Goal: Task Accomplishment & Management: Complete application form

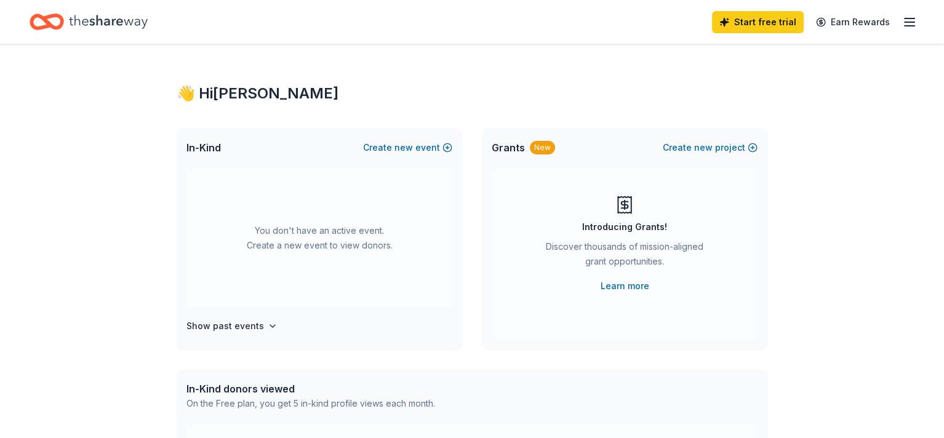
click at [130, 22] on icon "Home" at bounding box center [108, 21] width 79 height 25
click at [902, 21] on icon "button" at bounding box center [909, 22] width 15 height 15
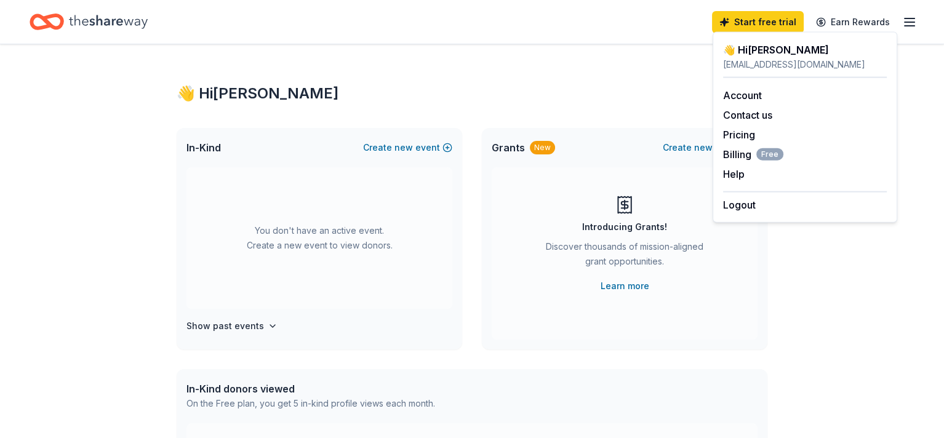
click at [582, 103] on div "👋 Hi [PERSON_NAME] In-Kind Create new event You don't have an active event. Cre…" at bounding box center [472, 403] width 630 height 719
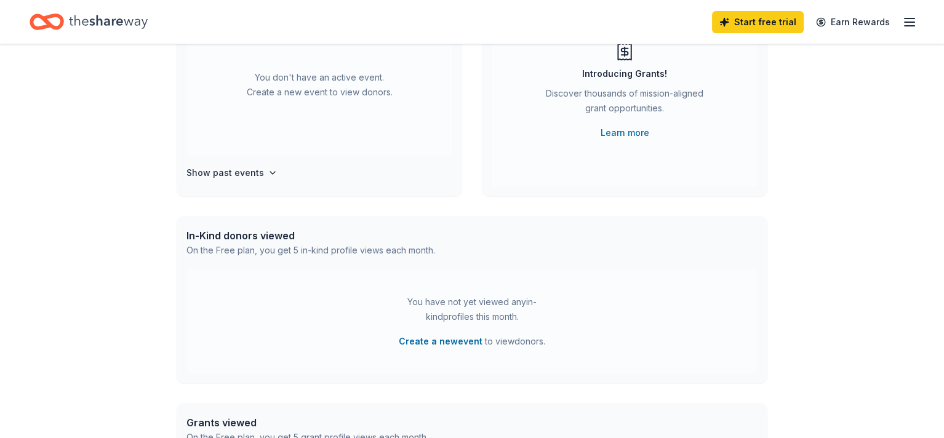
scroll to position [185, 0]
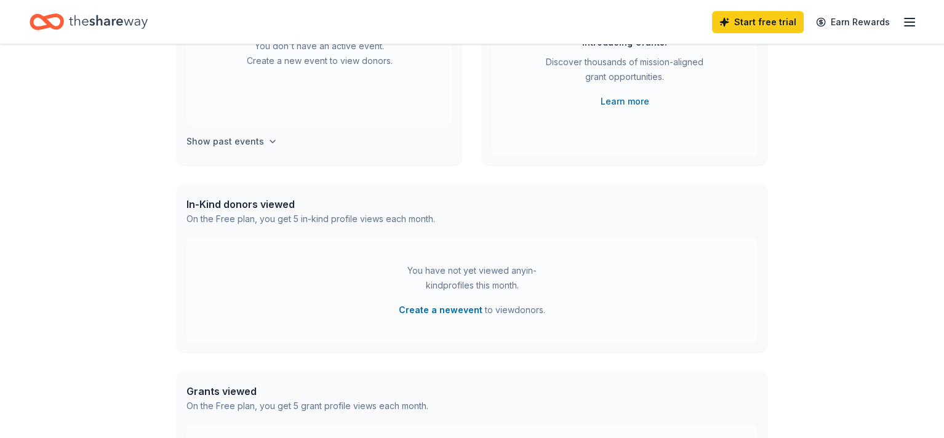
click at [221, 138] on h4 "Show past events" at bounding box center [225, 141] width 78 height 15
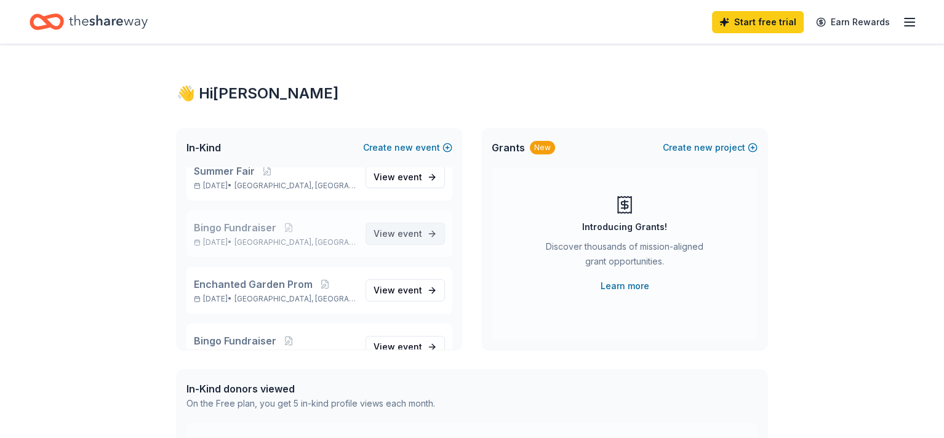
click at [411, 234] on span "event" at bounding box center [409, 233] width 25 height 10
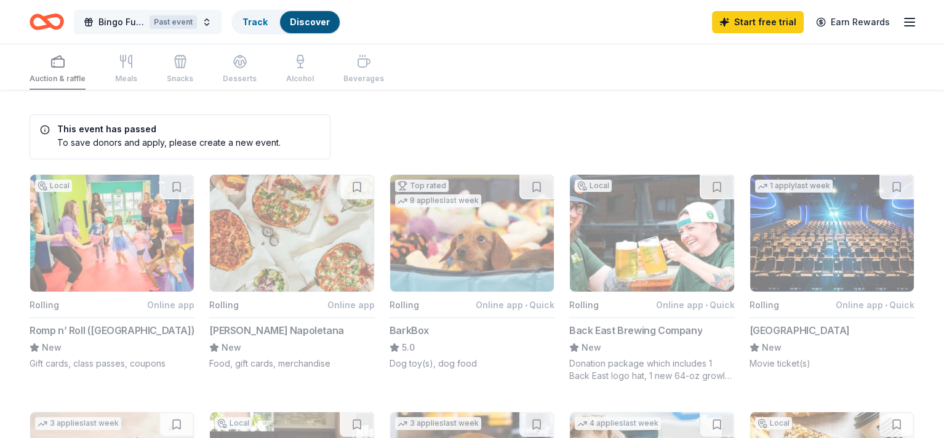
click at [197, 26] on div "Past event" at bounding box center [173, 22] width 47 height 14
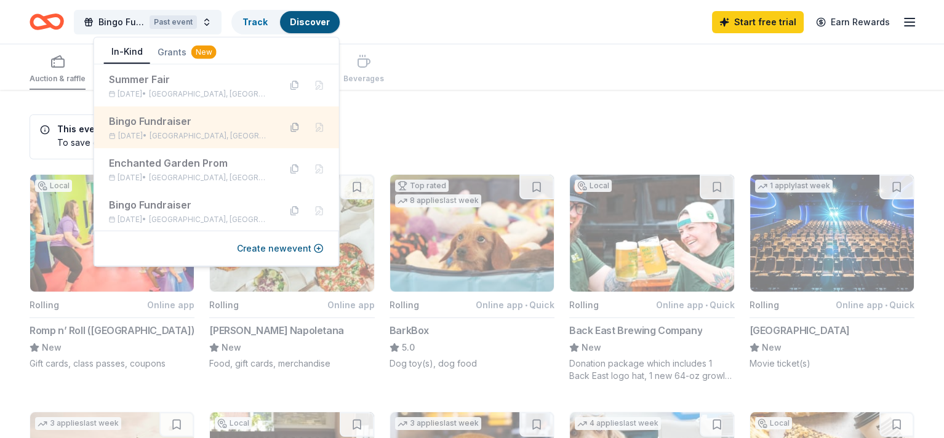
click at [286, 128] on button at bounding box center [295, 128] width 20 height 20
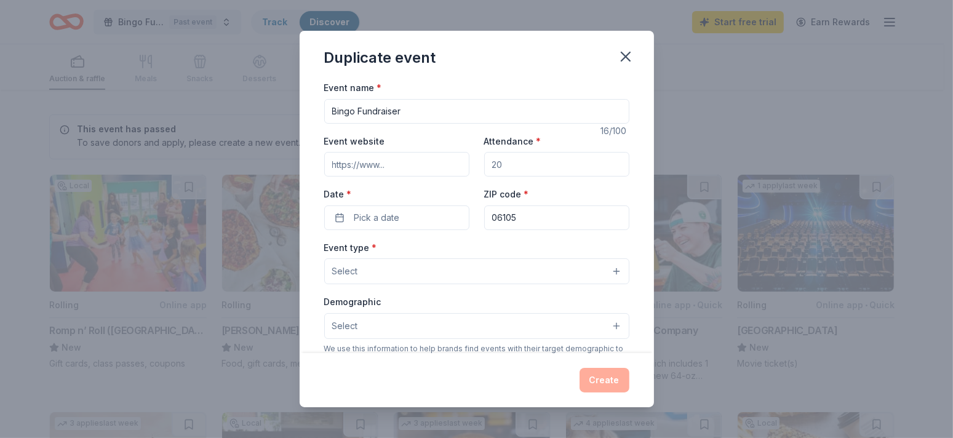
click at [532, 162] on input "Attendance *" at bounding box center [556, 164] width 145 height 25
type input "100"
click at [419, 215] on button "Pick a date" at bounding box center [396, 218] width 145 height 25
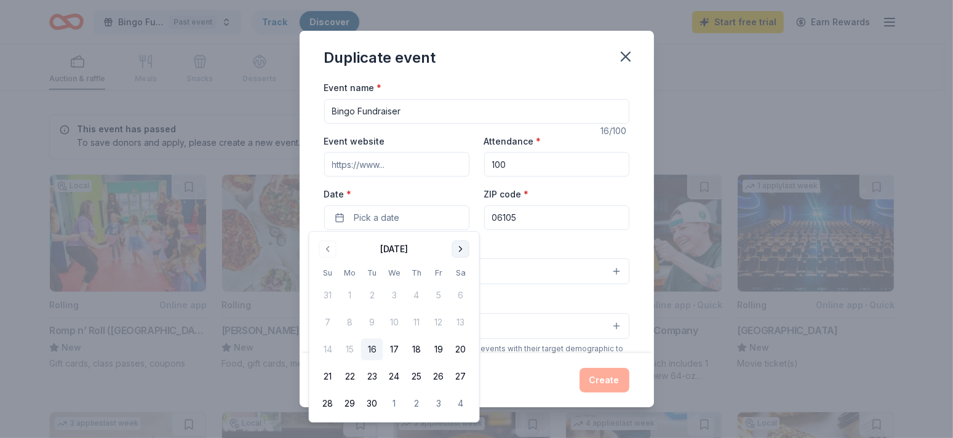
click at [466, 249] on button "Go to next month" at bounding box center [460, 249] width 17 height 17
click at [436, 351] on button "17" at bounding box center [439, 349] width 22 height 22
click at [528, 241] on div "Event type * Select" at bounding box center [476, 262] width 305 height 45
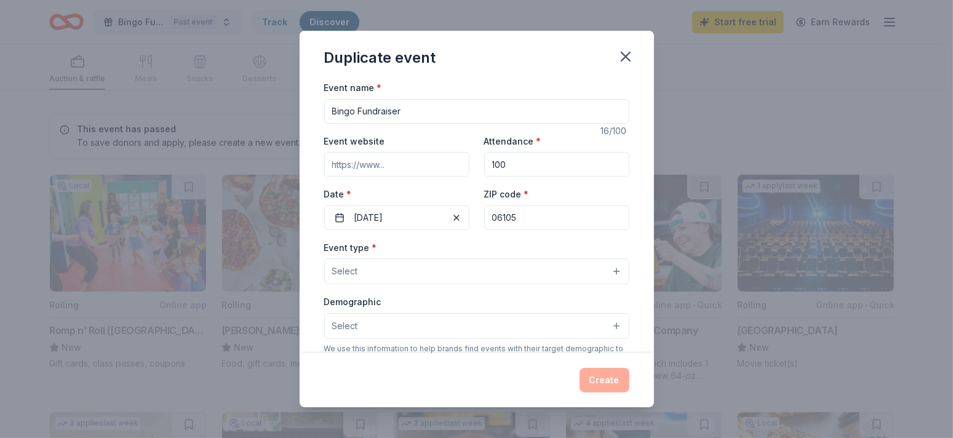
click at [461, 281] on button "Select" at bounding box center [476, 271] width 305 height 26
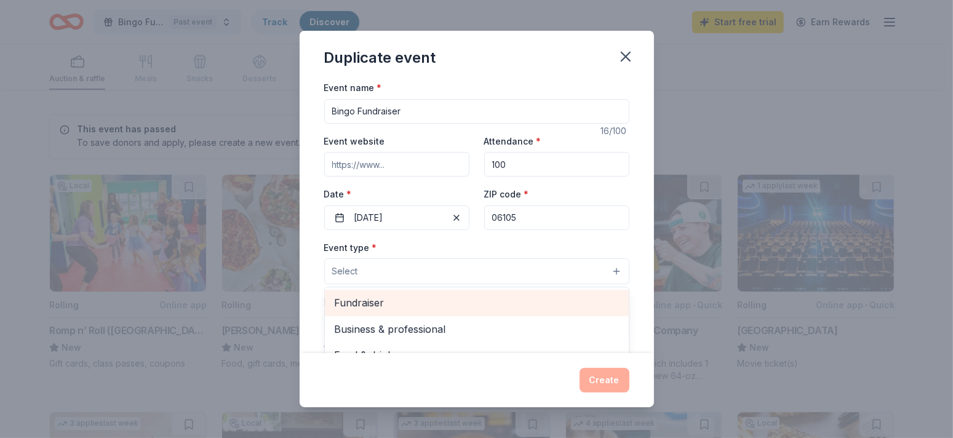
click at [402, 302] on span "Fundraiser" at bounding box center [477, 303] width 284 height 16
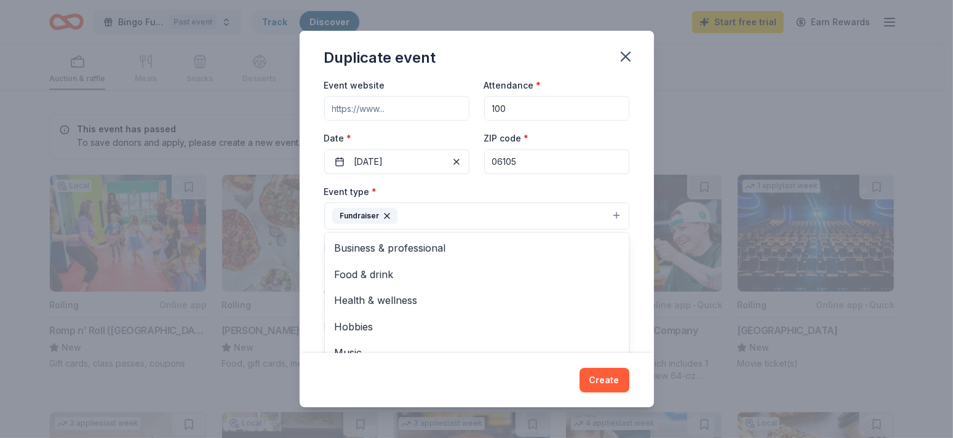
scroll to position [123, 0]
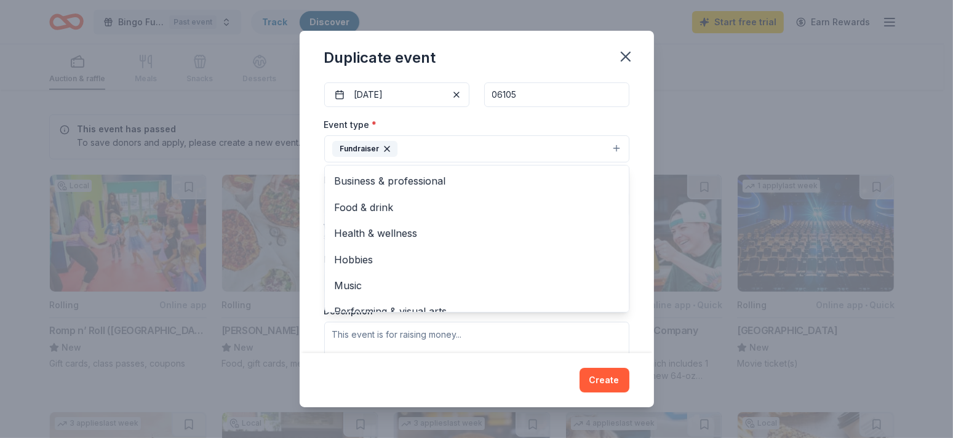
click at [599, 115] on div "Event name * Bingo Fundraiser 16 /100 Event website Attendance * 100 Date * 10/…" at bounding box center [476, 242] width 305 height 570
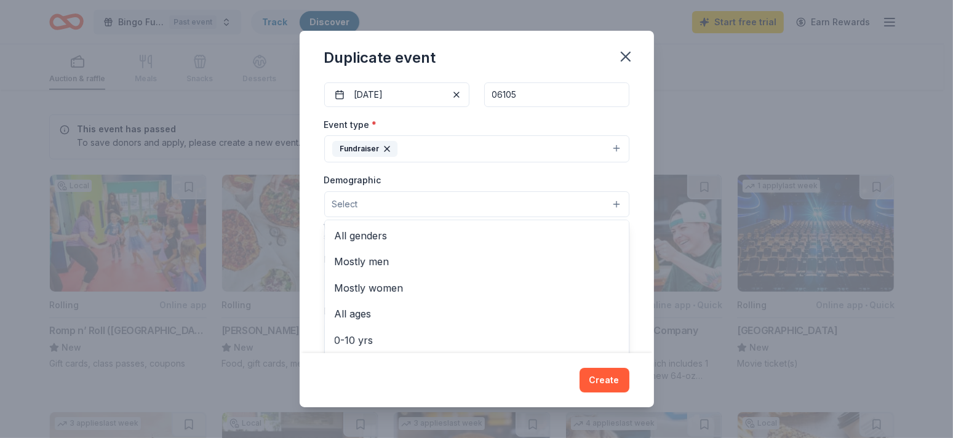
click at [491, 206] on button "Select" at bounding box center [476, 204] width 305 height 26
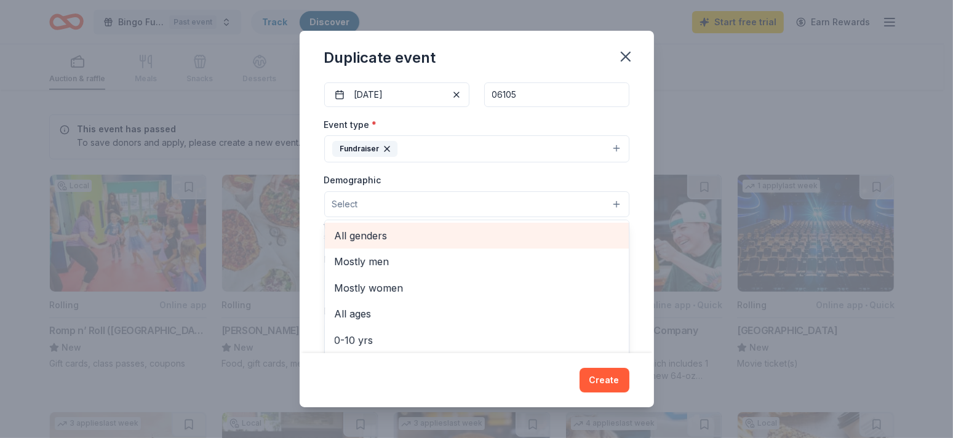
click at [449, 231] on span "All genders" at bounding box center [477, 236] width 284 height 16
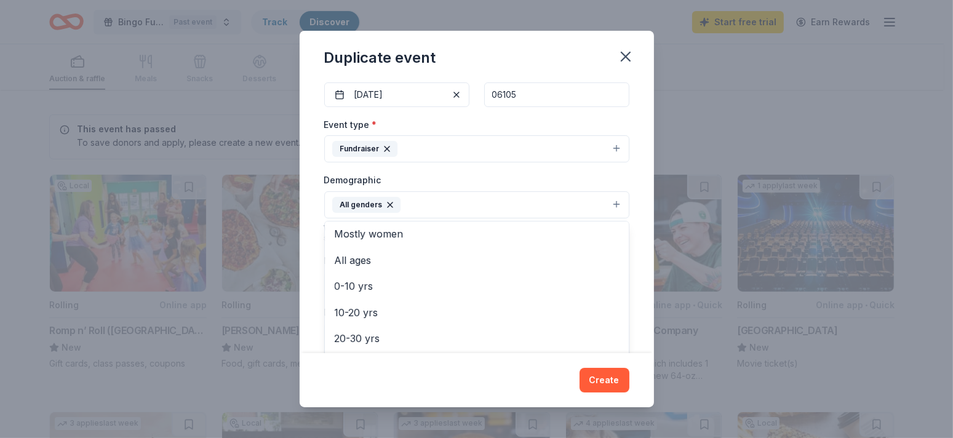
scroll to position [0, 0]
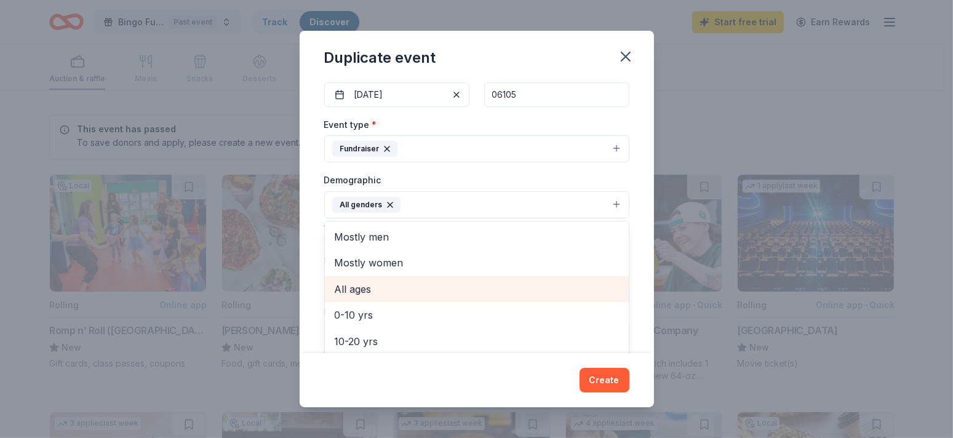
click at [386, 286] on span "All ages" at bounding box center [477, 289] width 284 height 16
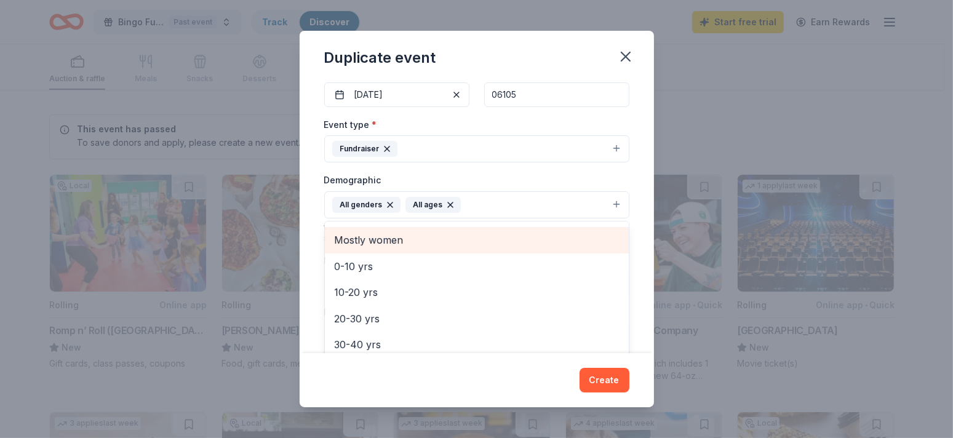
scroll to position [62, 0]
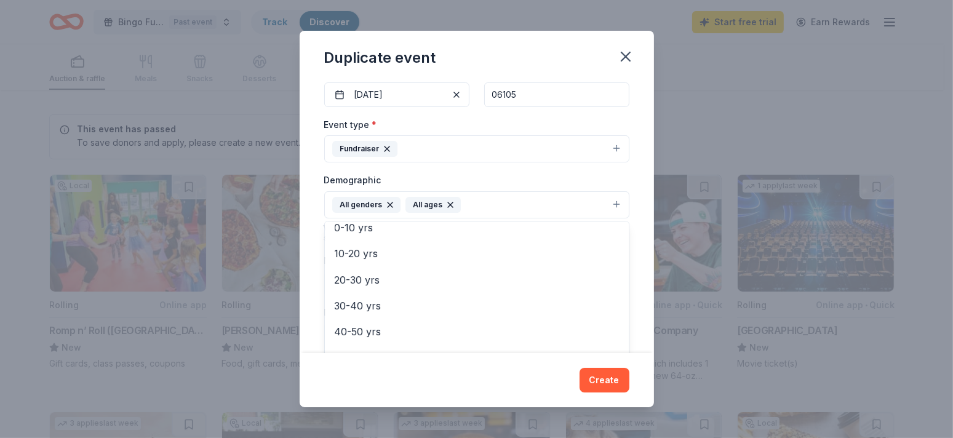
click at [631, 206] on div "Event name * Bingo Fundraiser 16 /100 Event website Attendance * 100 Date * 10/…" at bounding box center [477, 216] width 354 height 273
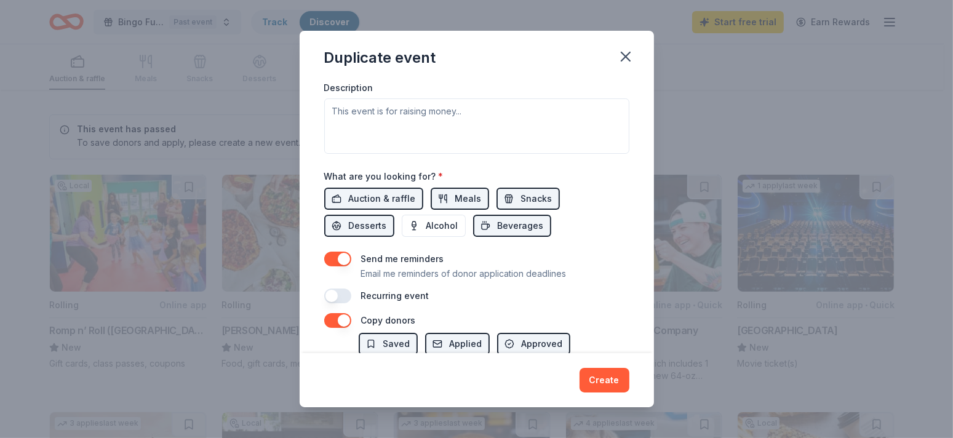
scroll to position [369, 0]
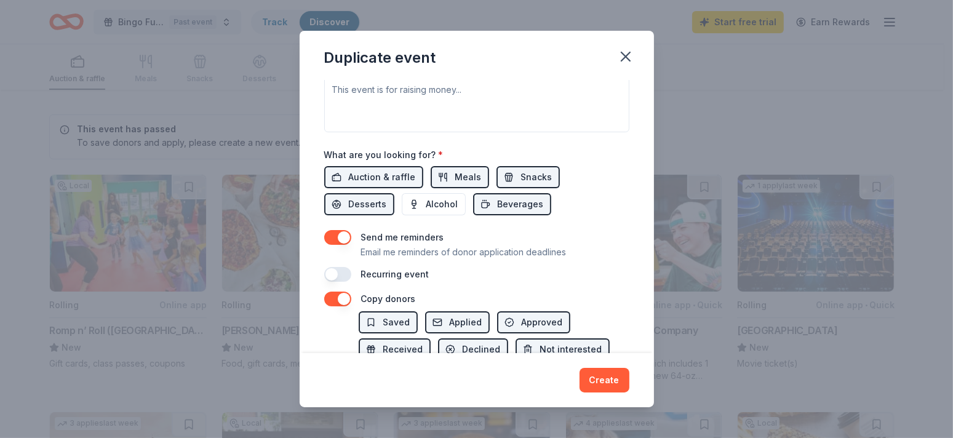
click at [327, 232] on button "button" at bounding box center [337, 237] width 27 height 15
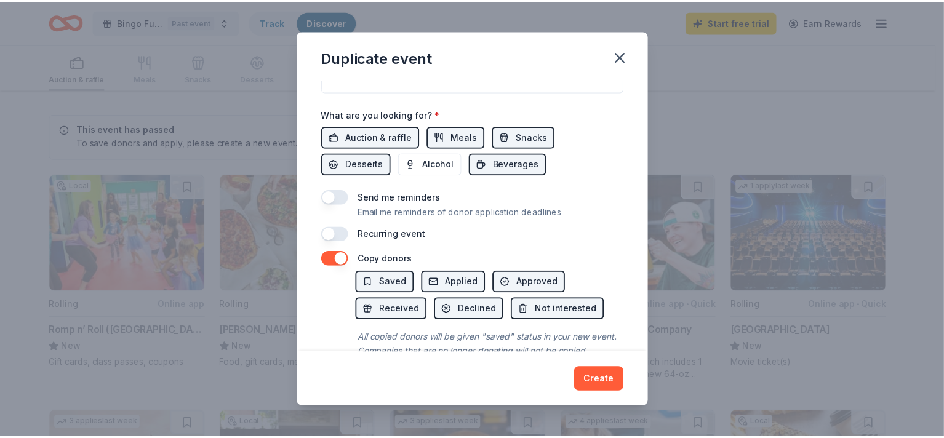
scroll to position [431, 0]
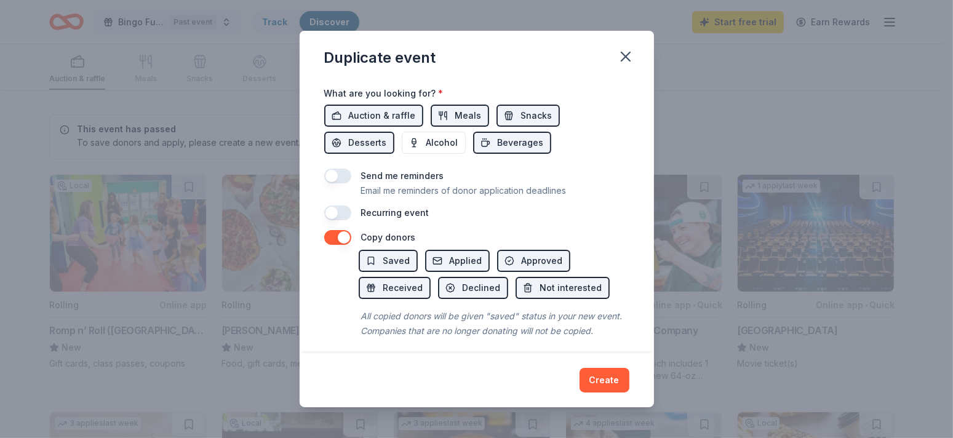
click at [343, 233] on button "button" at bounding box center [337, 237] width 27 height 15
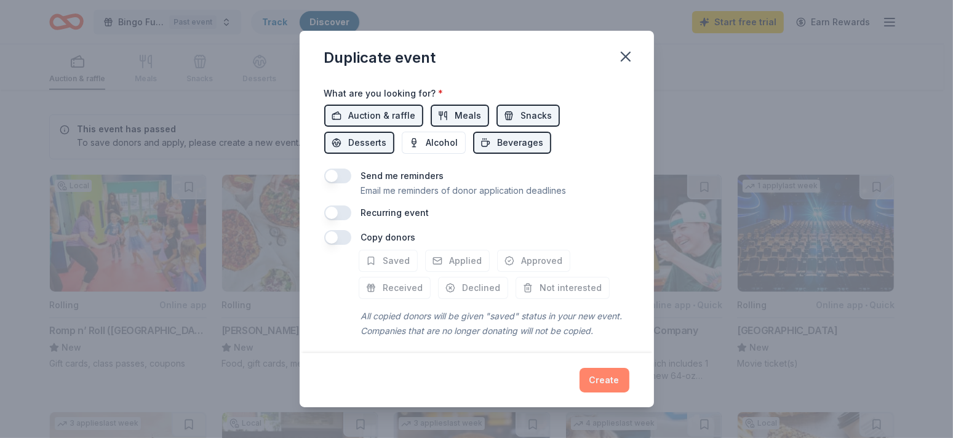
click at [619, 383] on button "Create" at bounding box center [605, 380] width 50 height 25
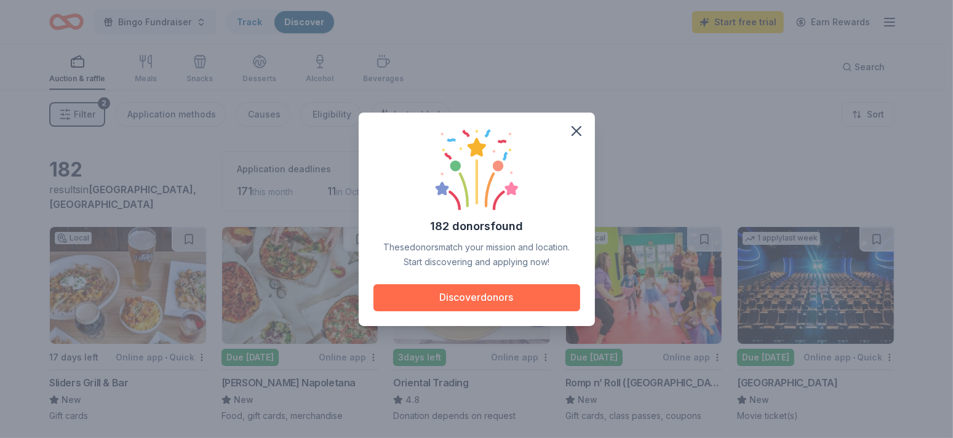
click at [519, 287] on button "Discover donors" at bounding box center [476, 297] width 207 height 27
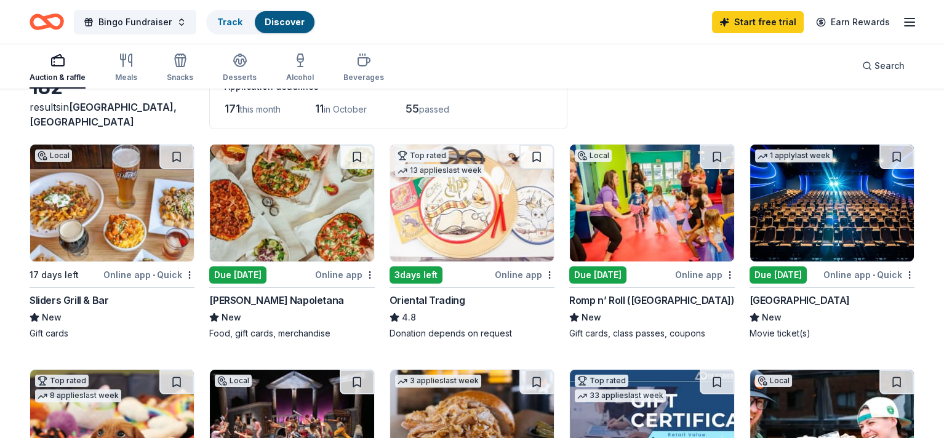
scroll to position [62, 0]
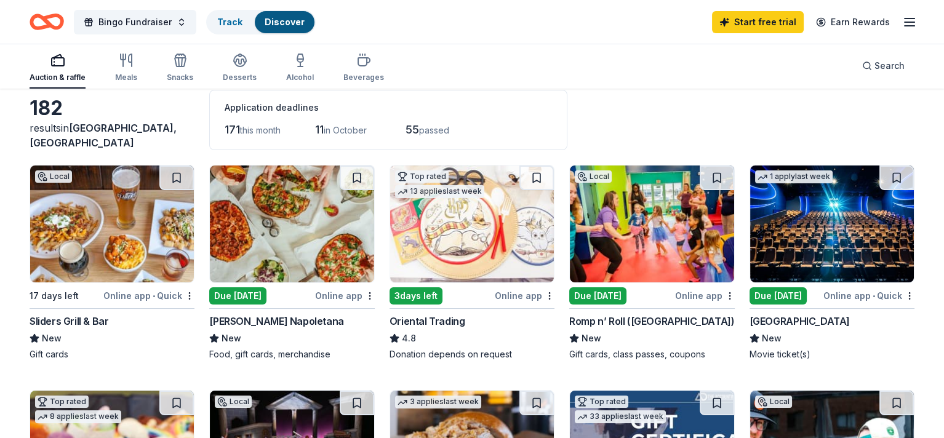
click at [750, 133] on div "182 results in Hartford, CT Application deadlines 171 this month 11 in October …" at bounding box center [472, 120] width 885 height 60
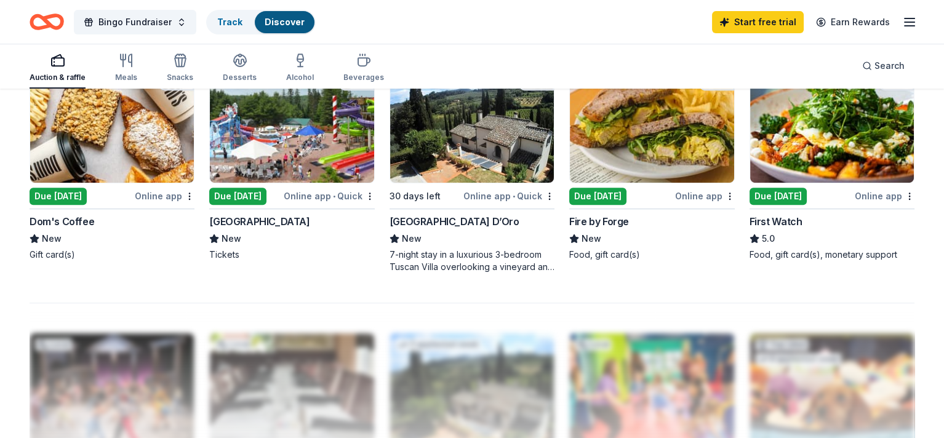
scroll to position [800, 0]
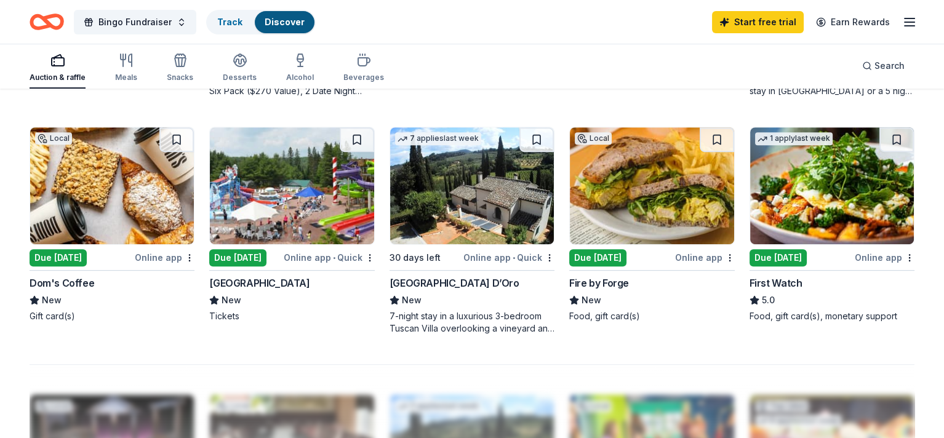
click at [457, 236] on img at bounding box center [472, 185] width 164 height 117
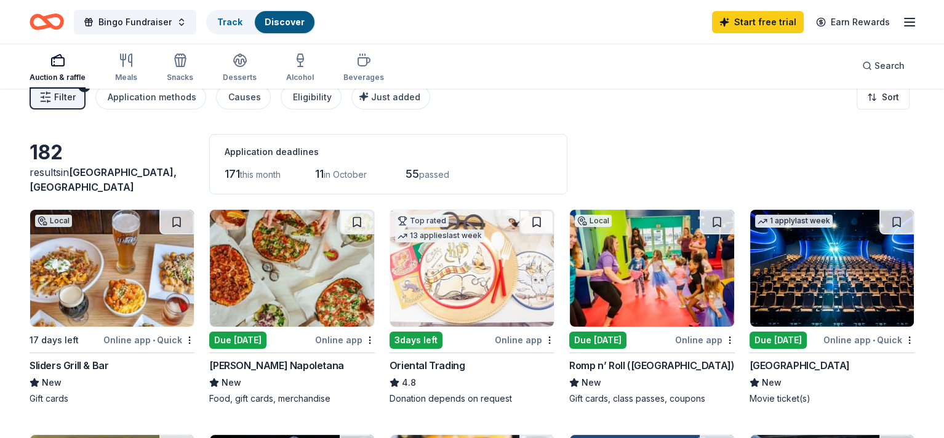
scroll to position [0, 0]
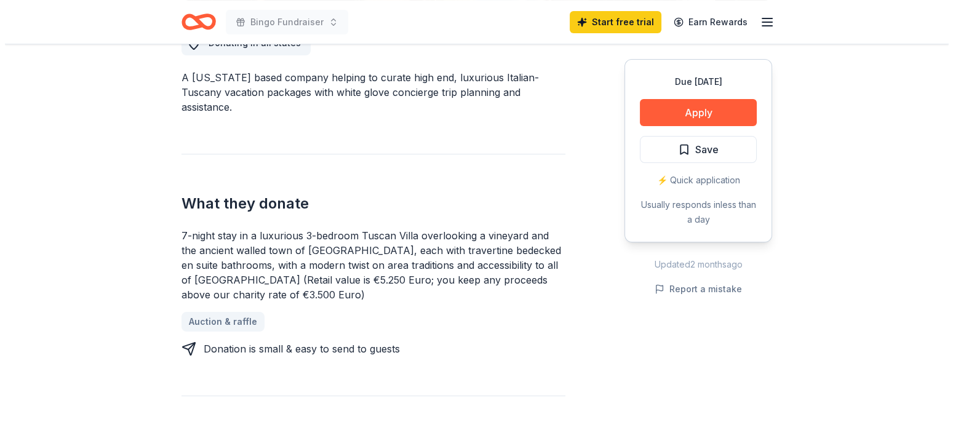
scroll to position [369, 0]
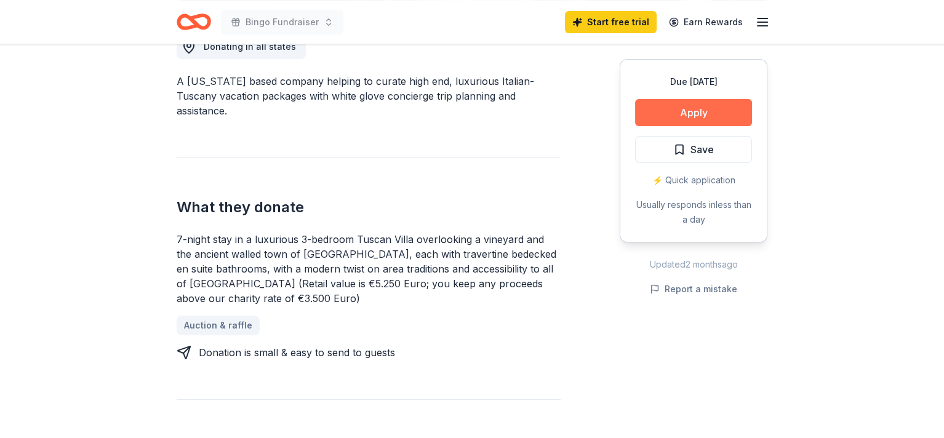
click at [682, 116] on button "Apply" at bounding box center [693, 112] width 117 height 27
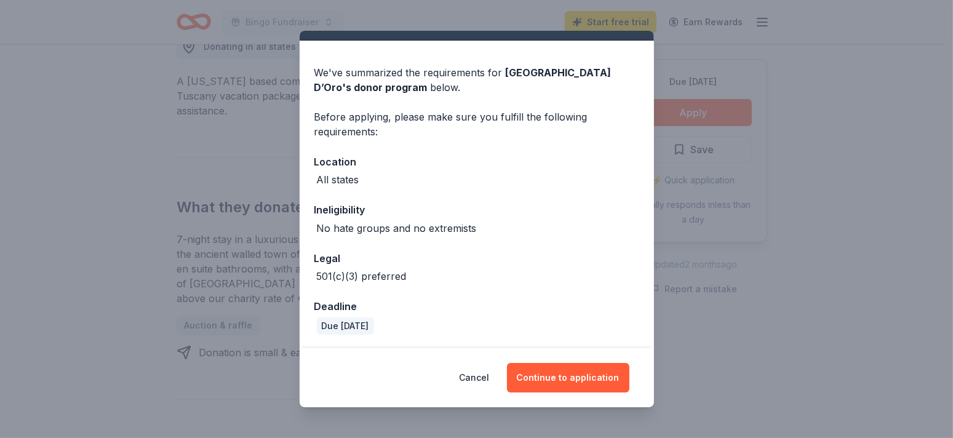
scroll to position [0, 0]
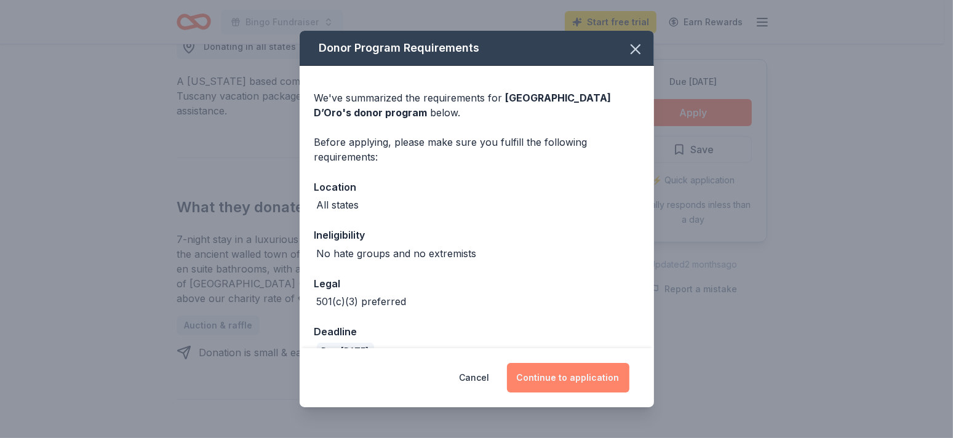
drag, startPoint x: 588, startPoint y: 369, endPoint x: 564, endPoint y: 371, distance: 24.7
click at [564, 371] on button "Continue to application" at bounding box center [568, 378] width 122 height 30
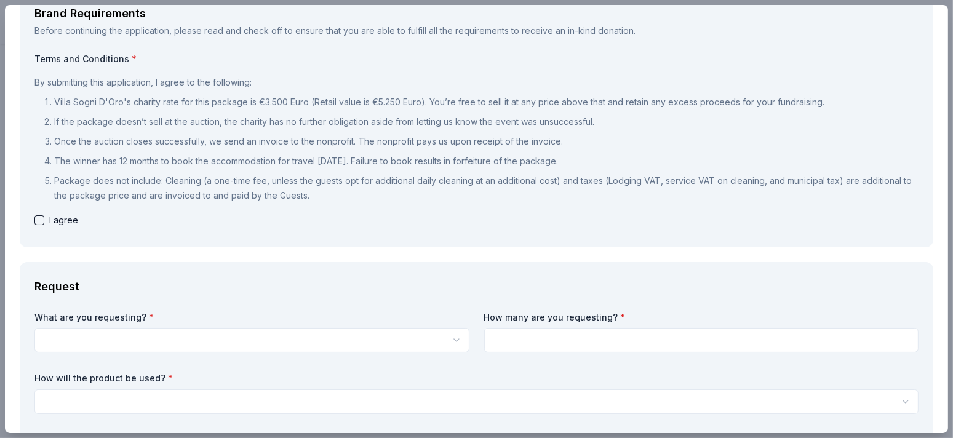
scroll to position [59, 0]
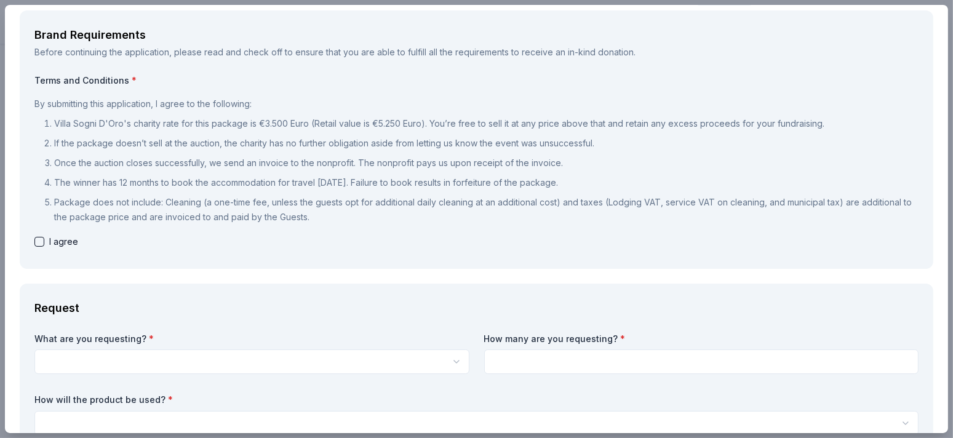
click at [41, 242] on button "button" at bounding box center [39, 242] width 10 height 10
checkbox input "true"
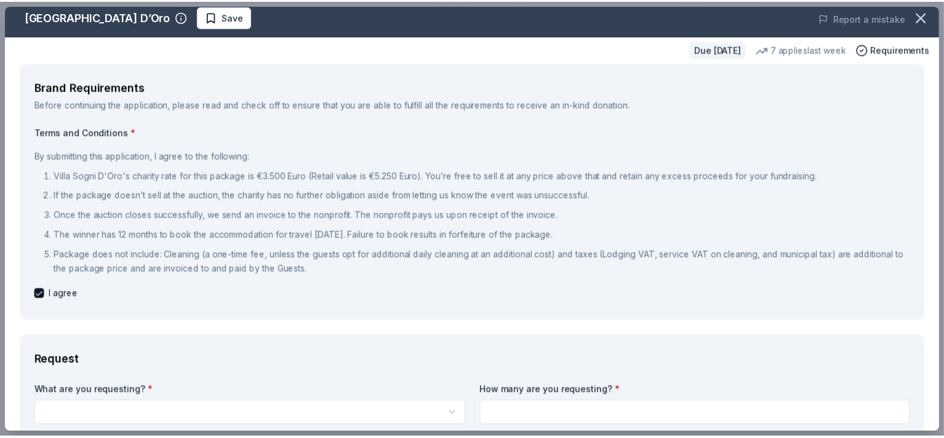
scroll to position [0, 0]
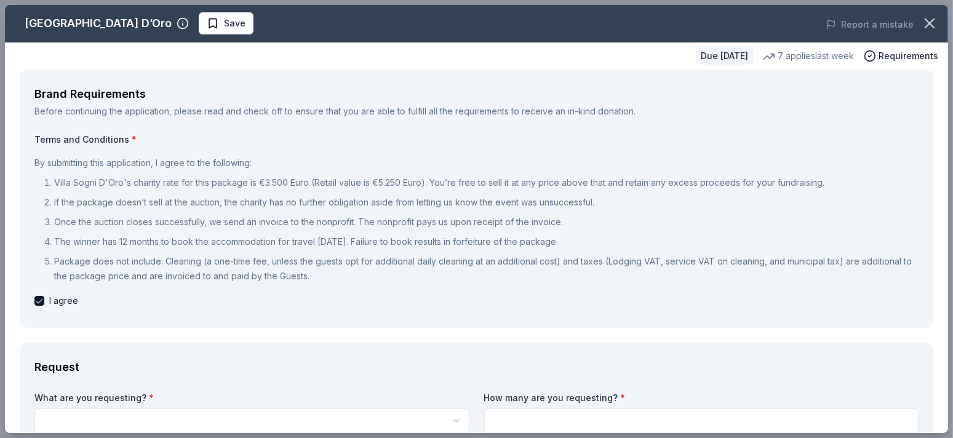
click at [921, 26] on icon "button" at bounding box center [929, 23] width 17 height 17
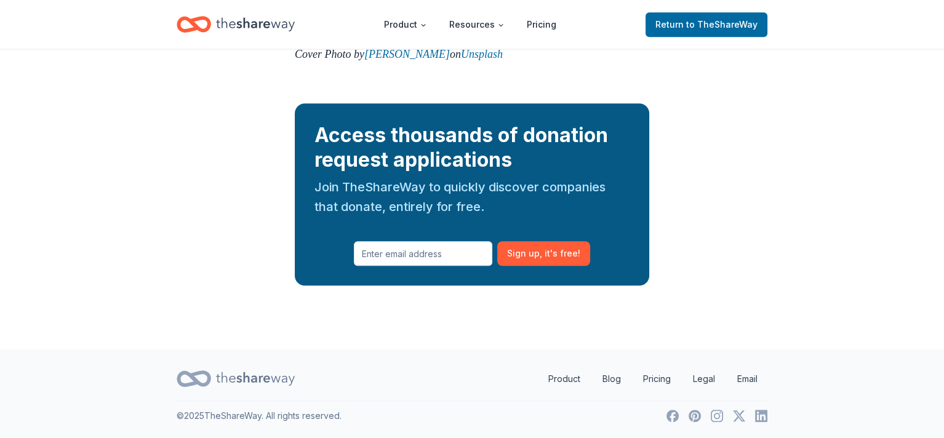
scroll to position [1664, 0]
